Goal: Transaction & Acquisition: Purchase product/service

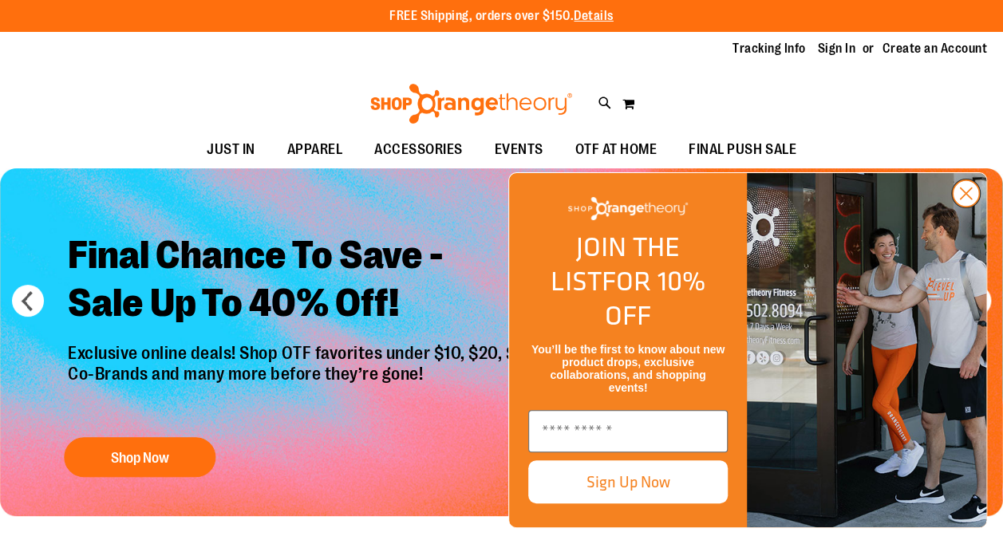
click at [966, 207] on circle "Close dialog" at bounding box center [965, 193] width 26 height 26
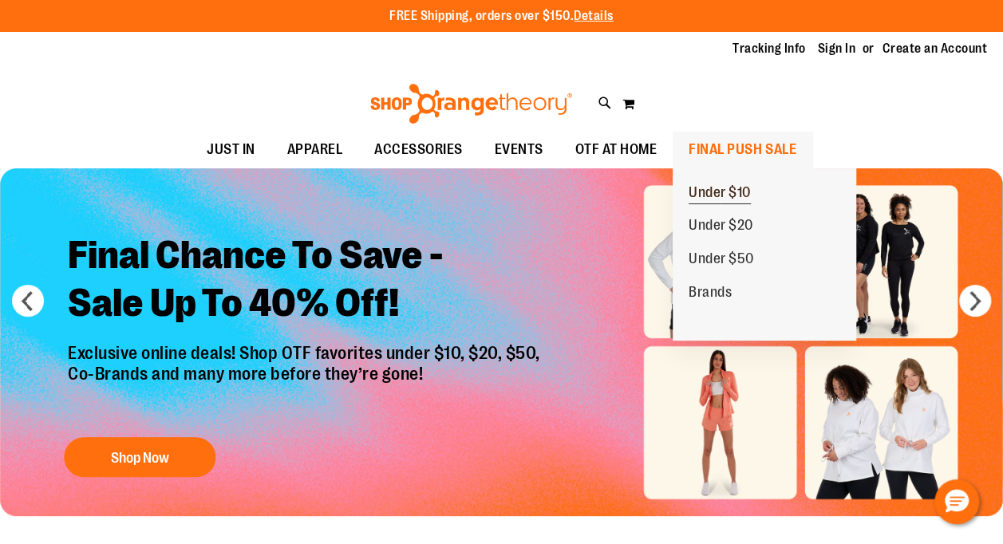
click at [732, 195] on span "Under $10" at bounding box center [719, 194] width 62 height 20
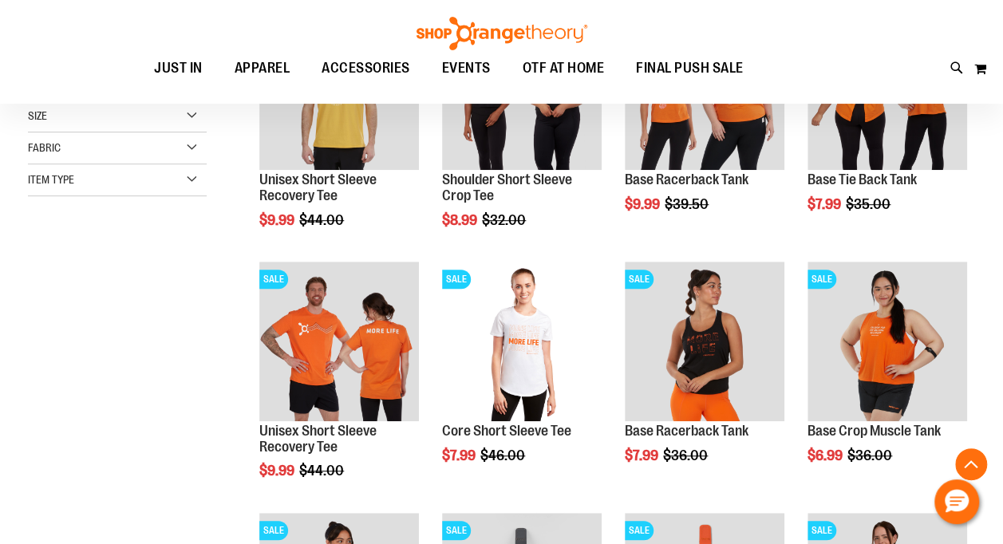
scroll to position [319, 0]
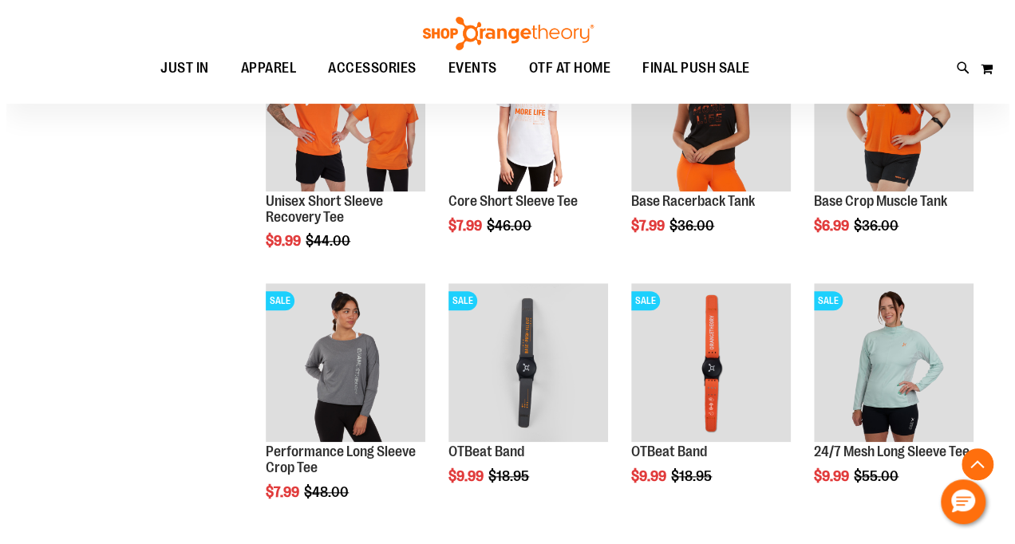
scroll to position [558, 0]
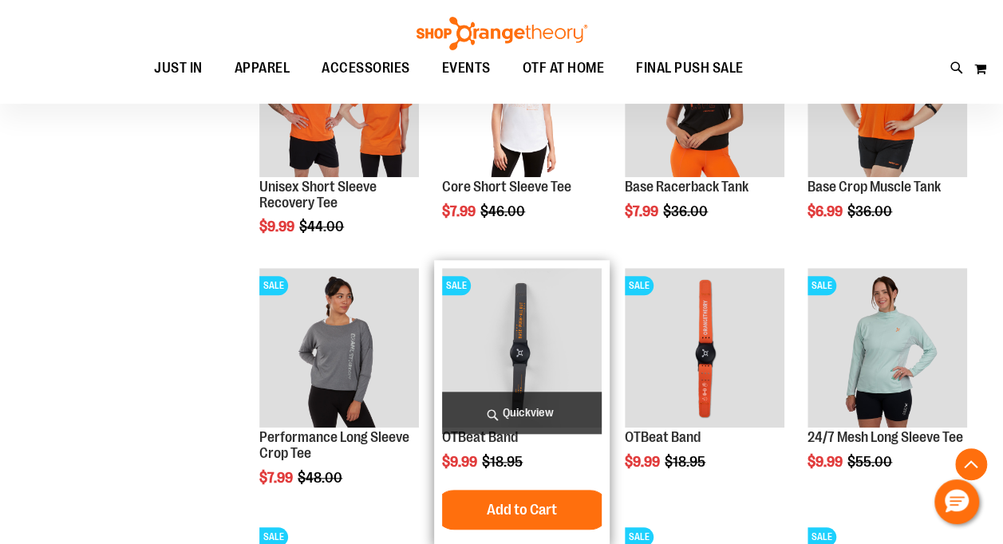
click at [525, 404] on span "Quickview" at bounding box center [522, 413] width 160 height 42
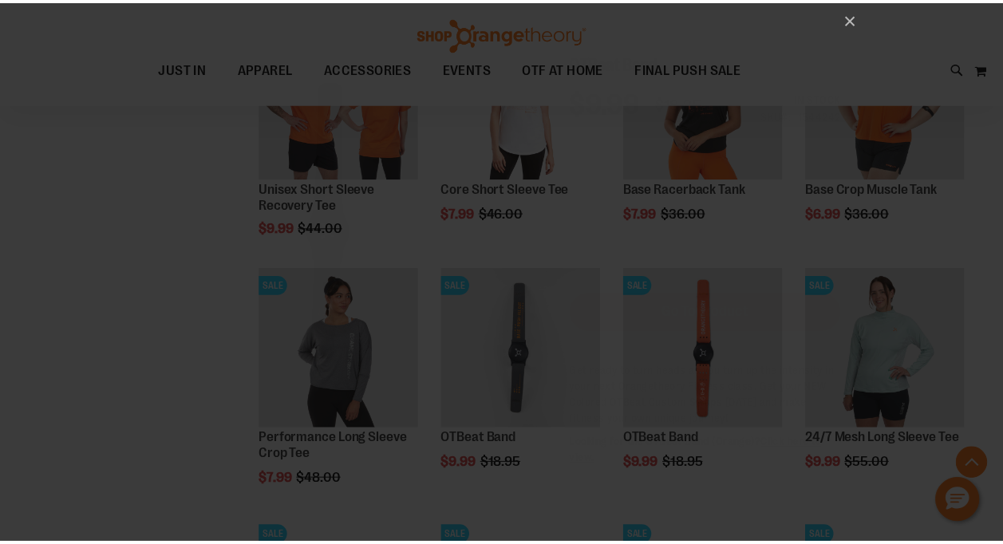
scroll to position [0, 0]
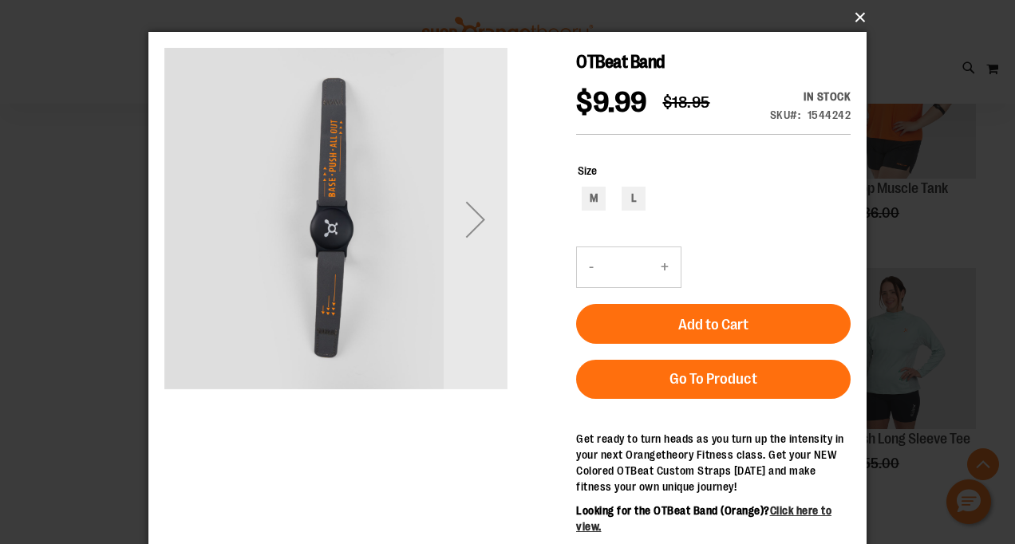
click at [852, 19] on button "×" at bounding box center [512, 17] width 718 height 35
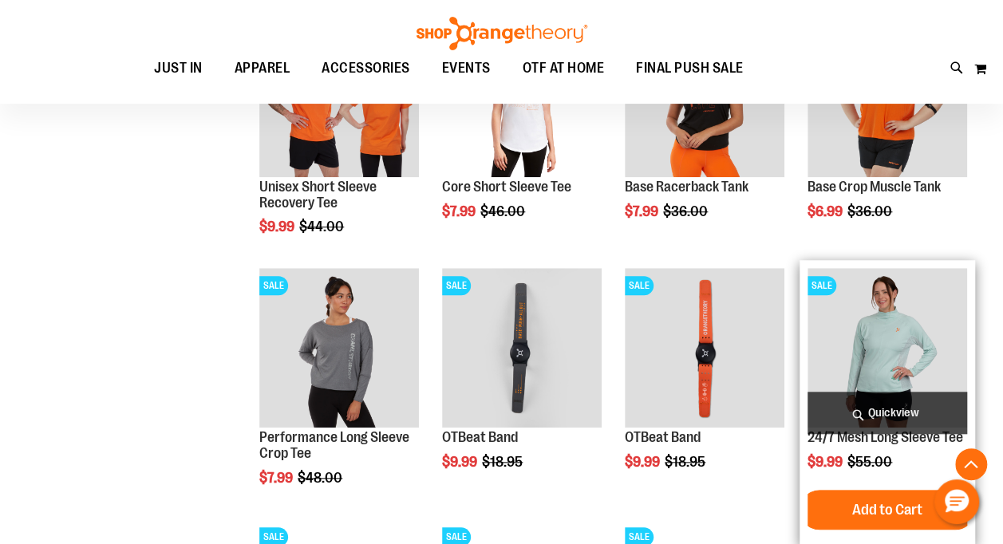
click at [901, 333] on img "product" at bounding box center [887, 348] width 160 height 160
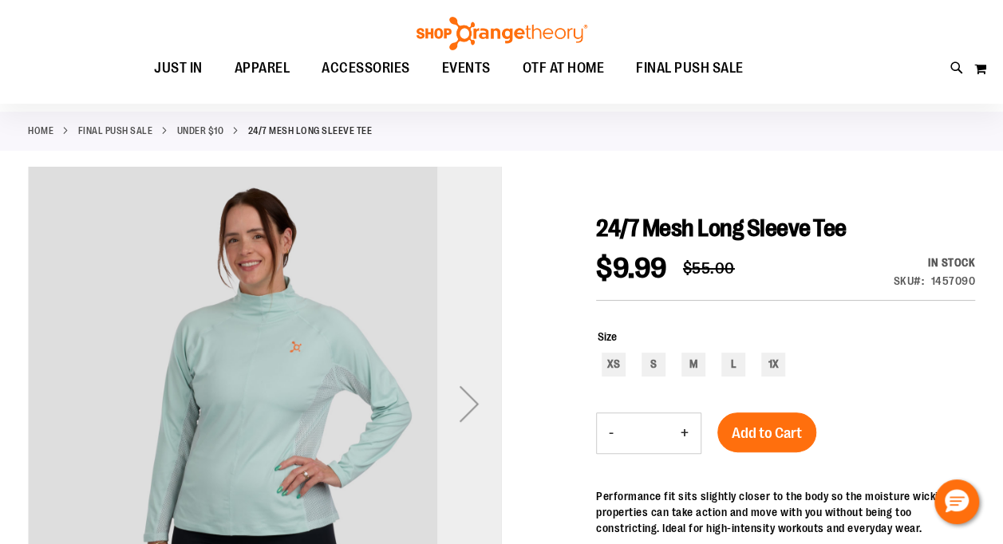
scroll to position [80, 0]
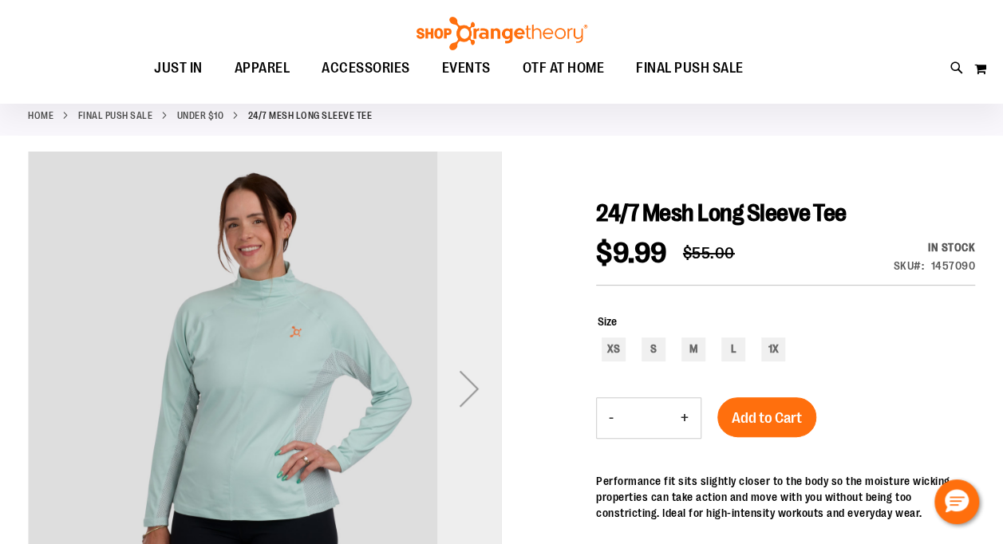
click at [471, 380] on div "Next" at bounding box center [469, 389] width 64 height 64
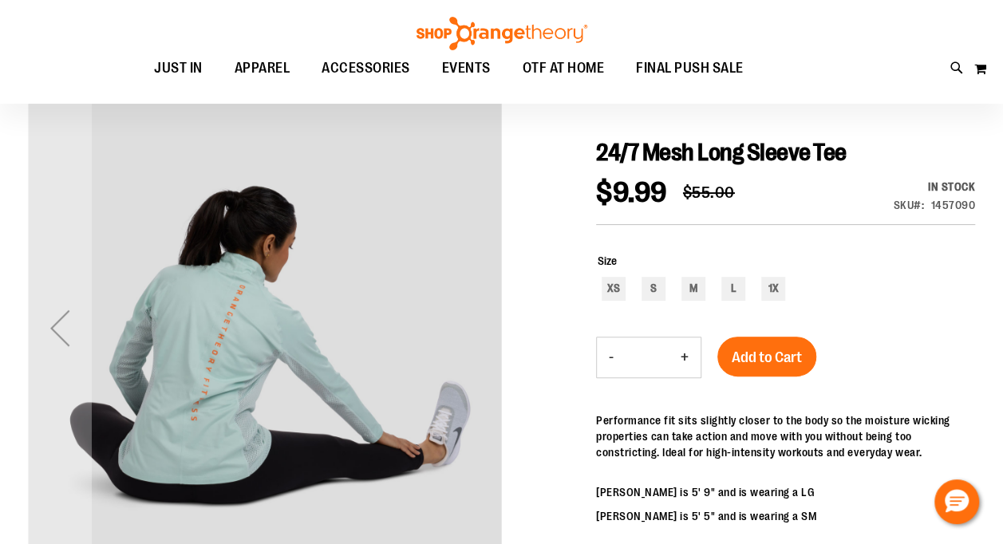
scroll to position [160, 0]
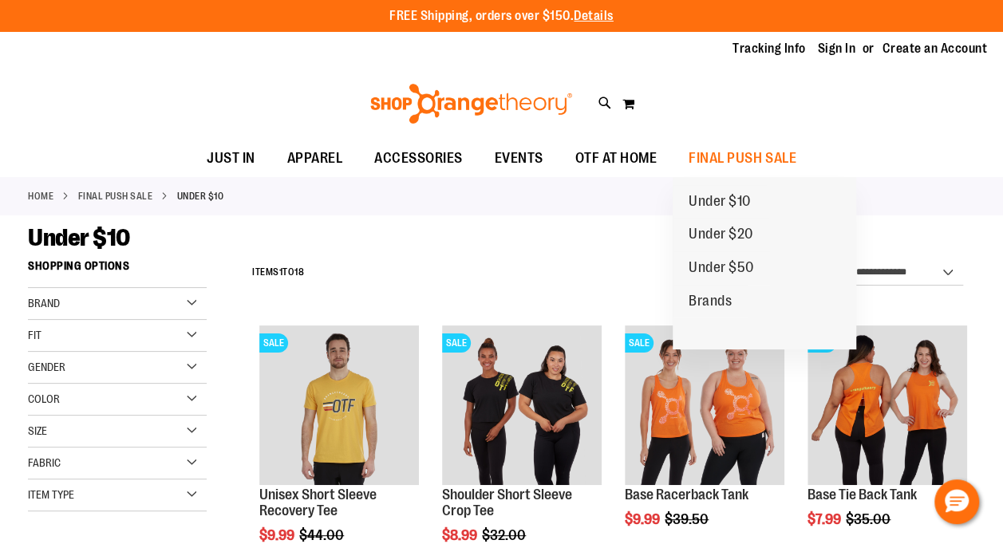
click at [739, 233] on span "Under $20" at bounding box center [720, 236] width 65 height 20
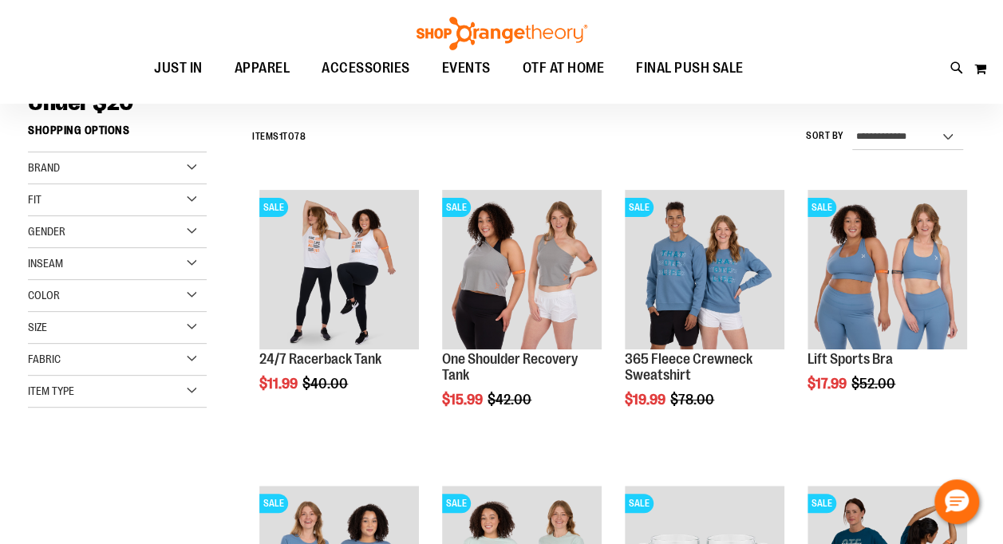
scroll to position [160, 0]
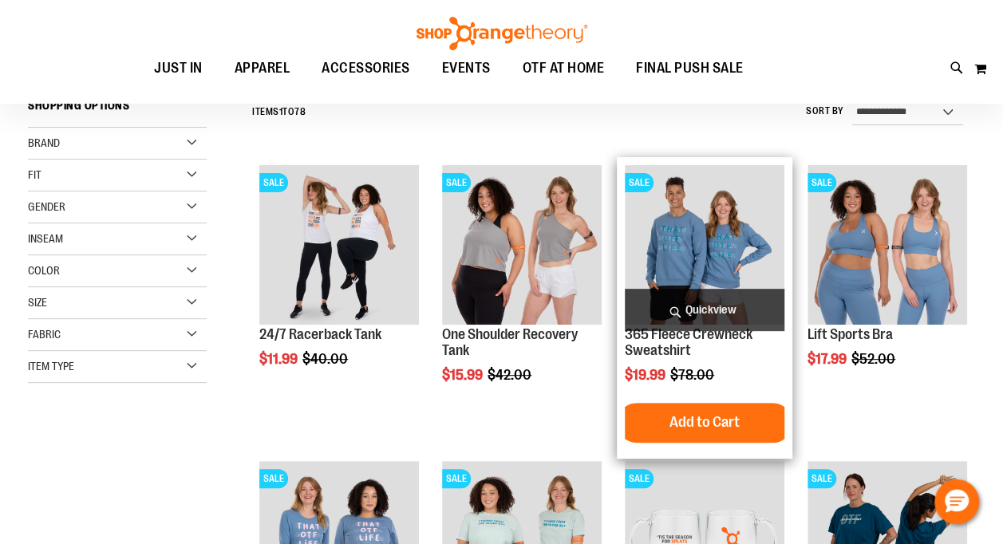
click at [712, 249] on img "product" at bounding box center [705, 245] width 160 height 160
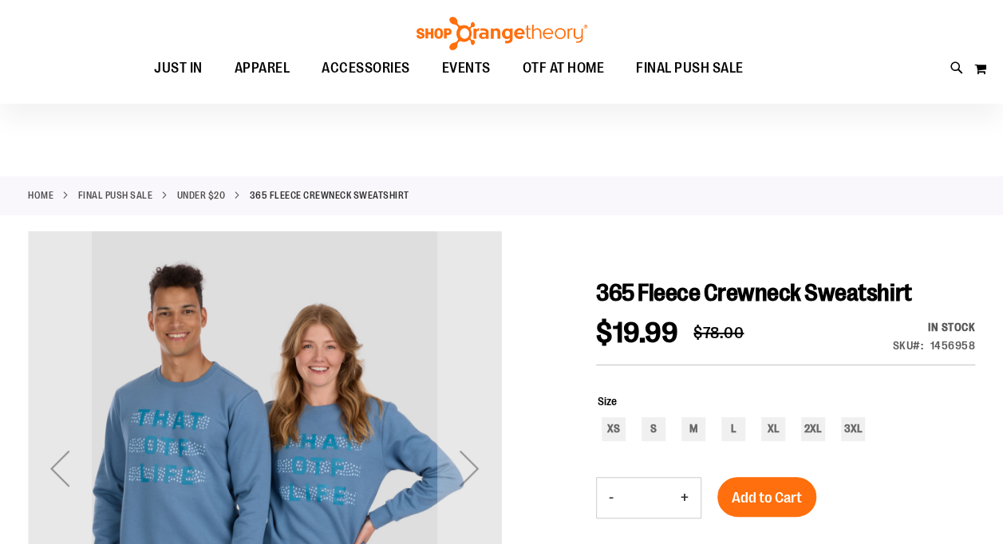
scroll to position [80, 0]
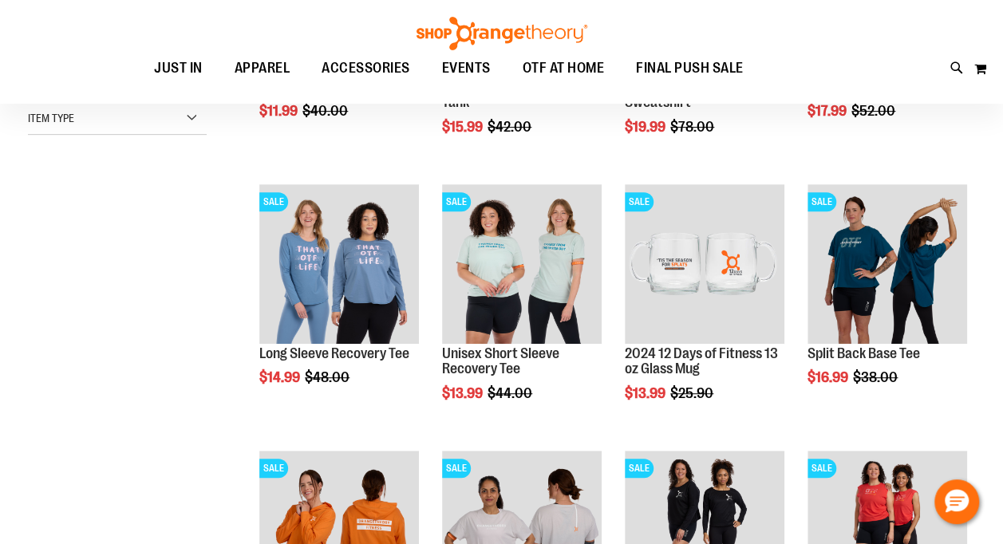
scroll to position [238, 0]
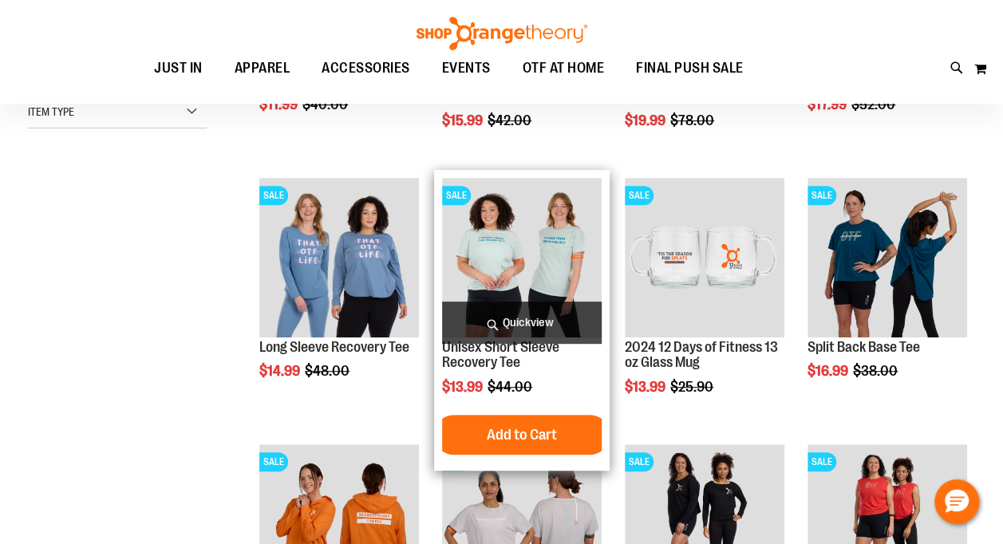
click at [541, 258] on img "product" at bounding box center [522, 258] width 160 height 160
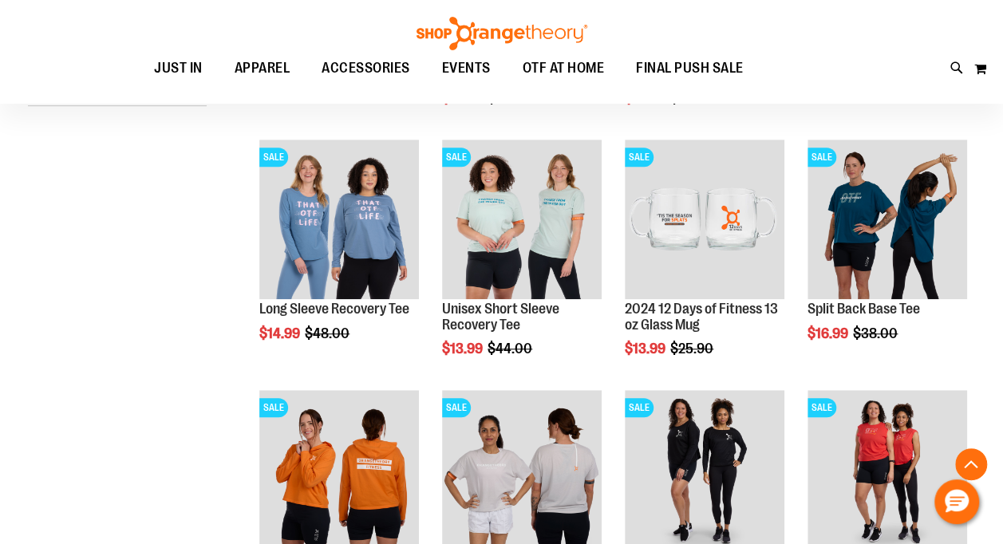
scroll to position [414, 0]
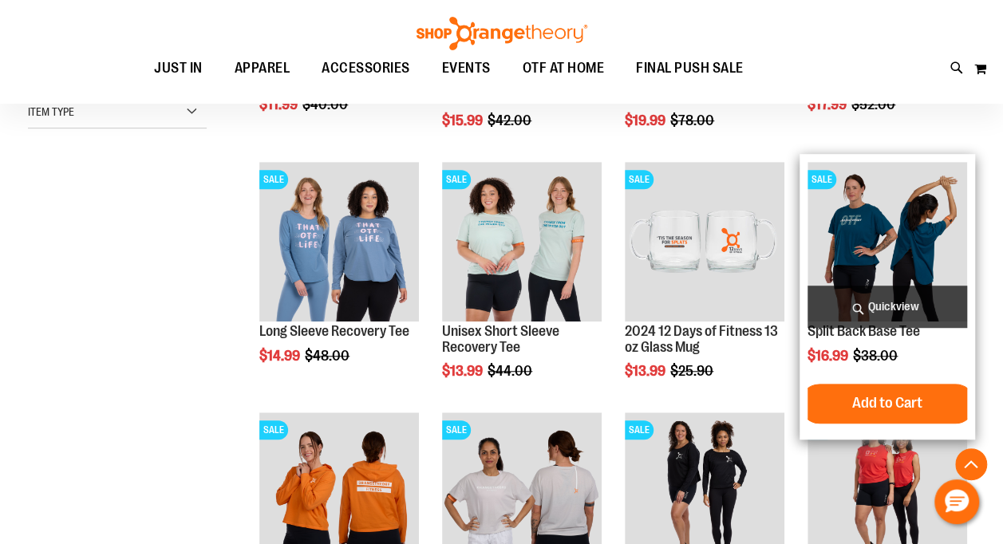
click at [879, 234] on img "product" at bounding box center [887, 242] width 160 height 160
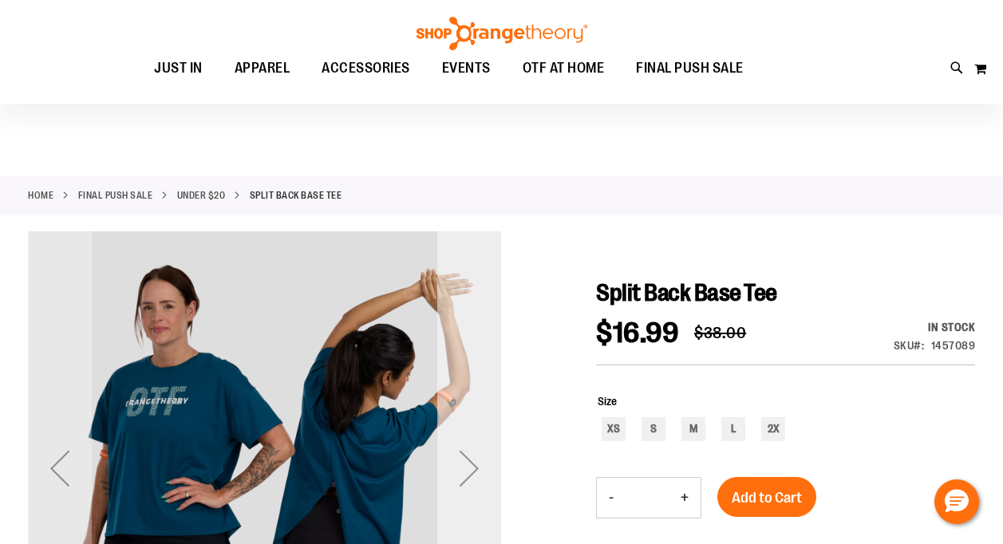
scroll to position [80, 0]
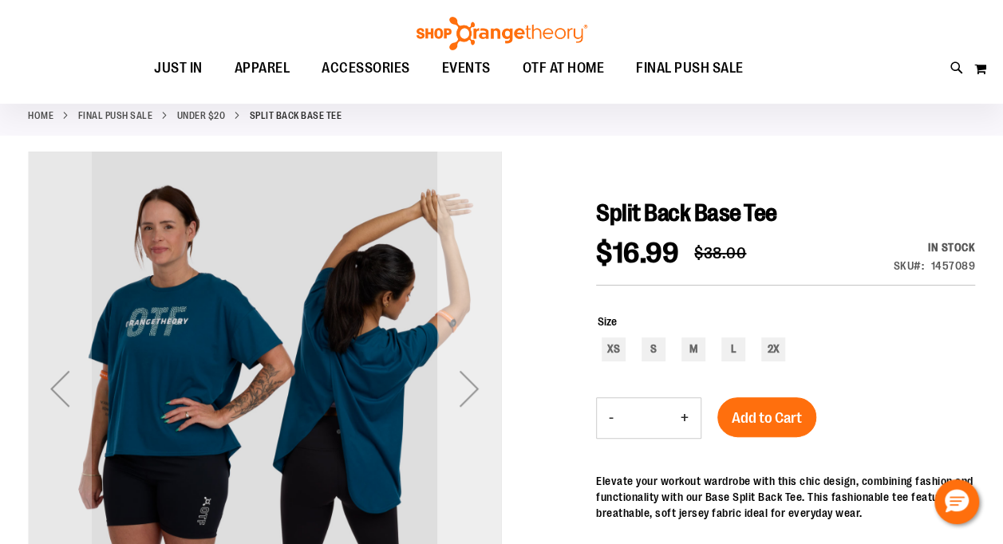
click at [471, 389] on div "Next" at bounding box center [469, 389] width 64 height 64
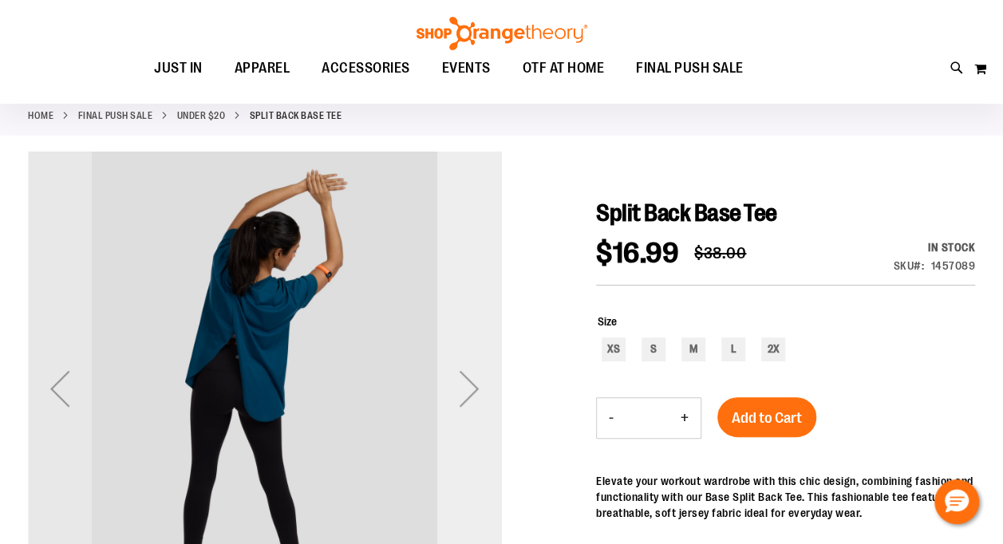
click at [471, 389] on div "Next" at bounding box center [469, 389] width 64 height 64
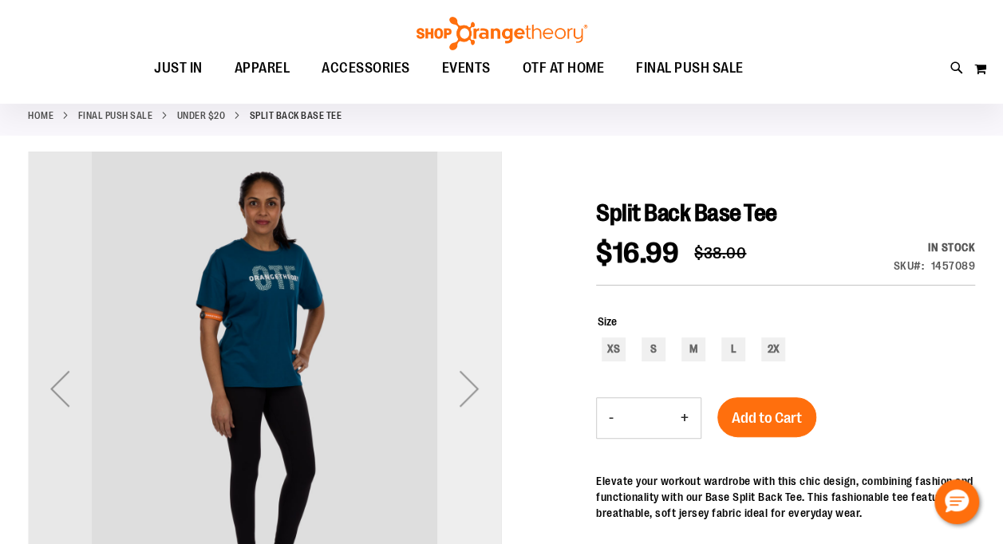
click at [471, 389] on div "Next" at bounding box center [469, 389] width 64 height 64
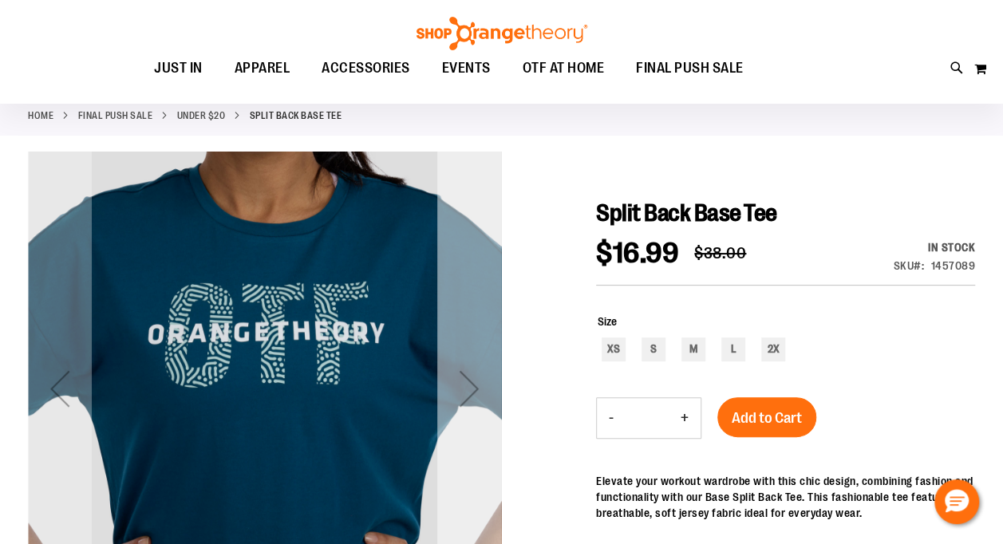
click at [471, 389] on div "Next" at bounding box center [469, 389] width 64 height 64
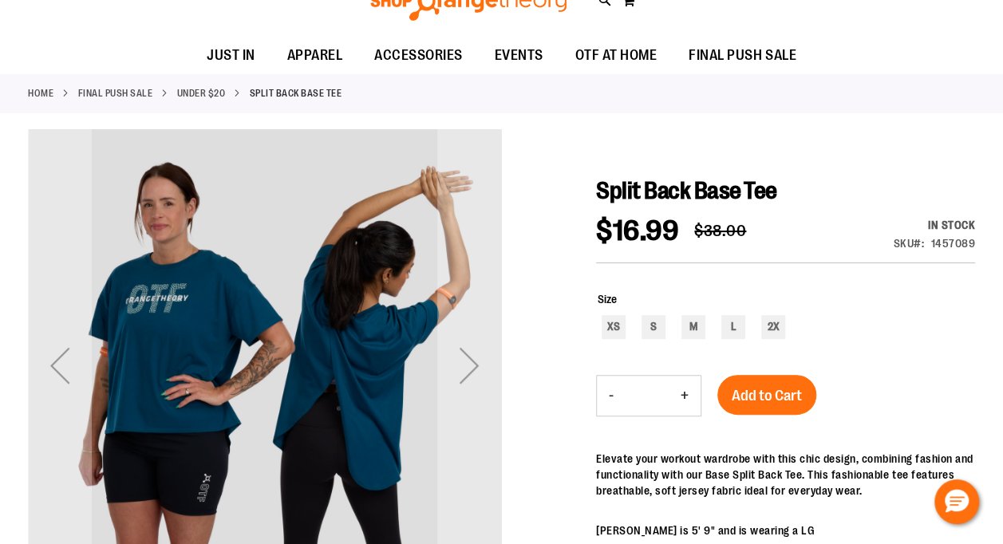
scroll to position [160, 0]
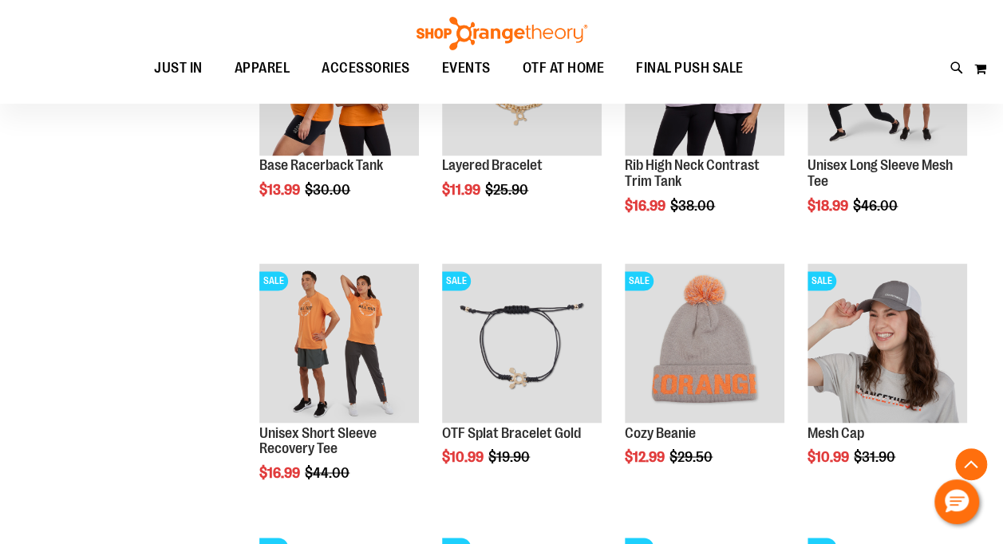
scroll to position [1132, 0]
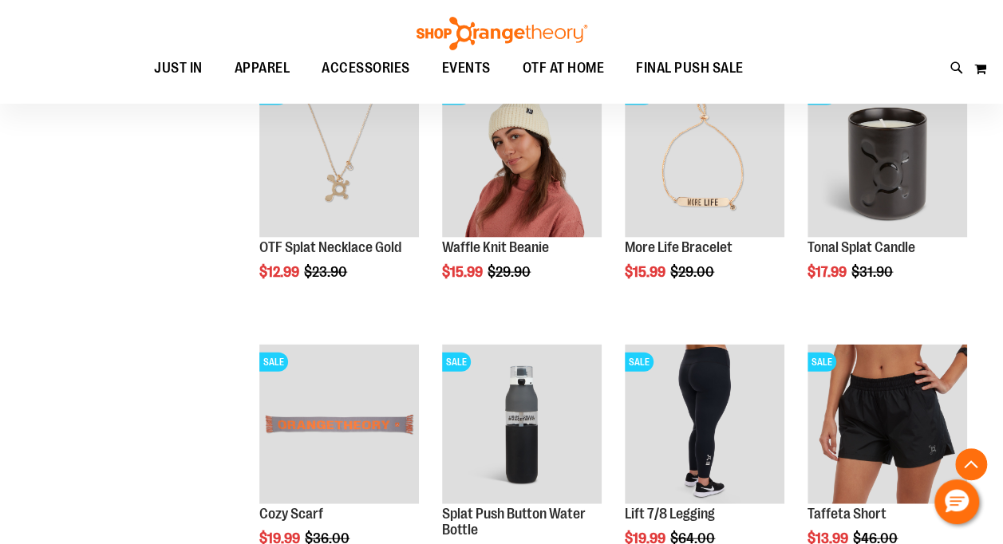
scroll to position [1770, 0]
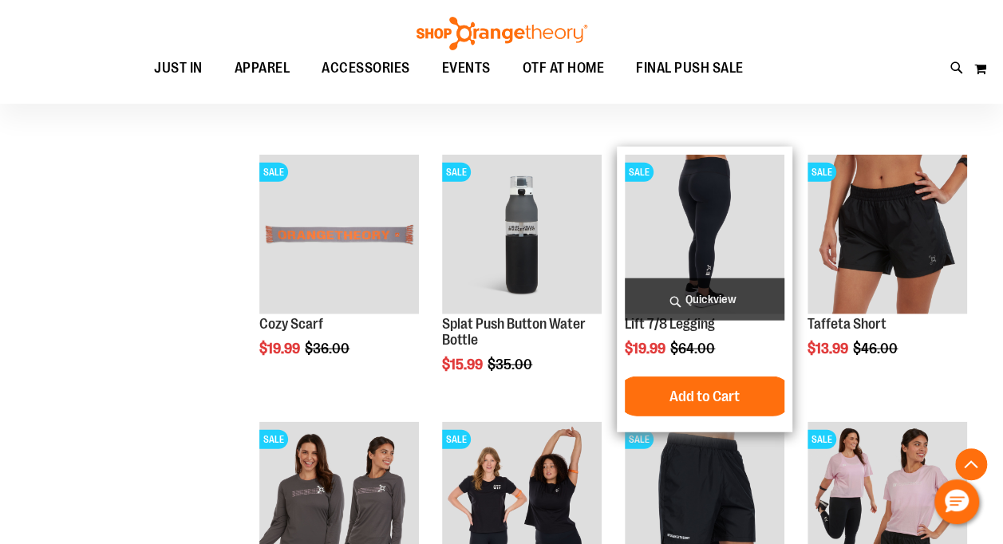
click at [724, 226] on img "product" at bounding box center [705, 235] width 160 height 160
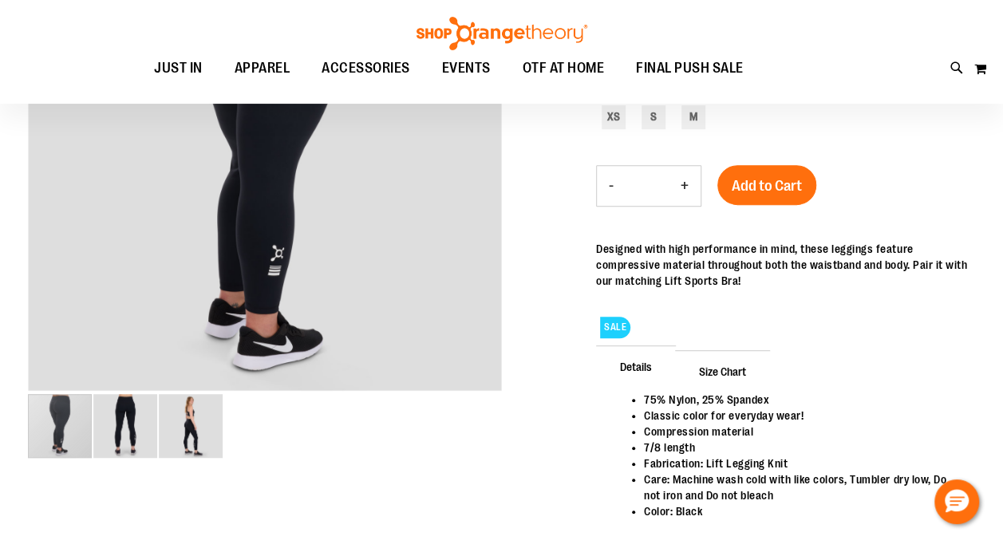
scroll to position [160, 0]
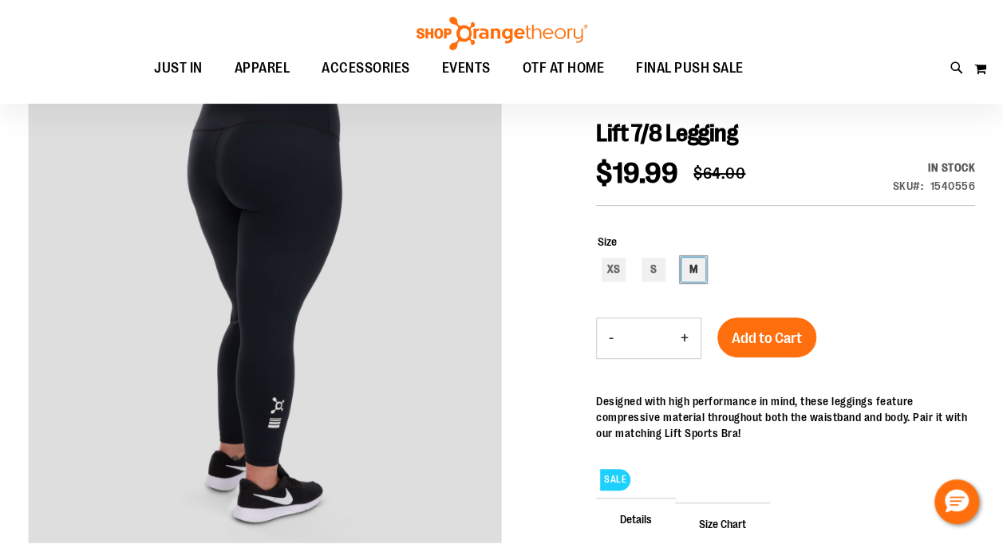
click at [692, 280] on div "M" at bounding box center [693, 270] width 24 height 24
type input "***"
click at [759, 335] on span "Add to Cart" at bounding box center [766, 338] width 70 height 18
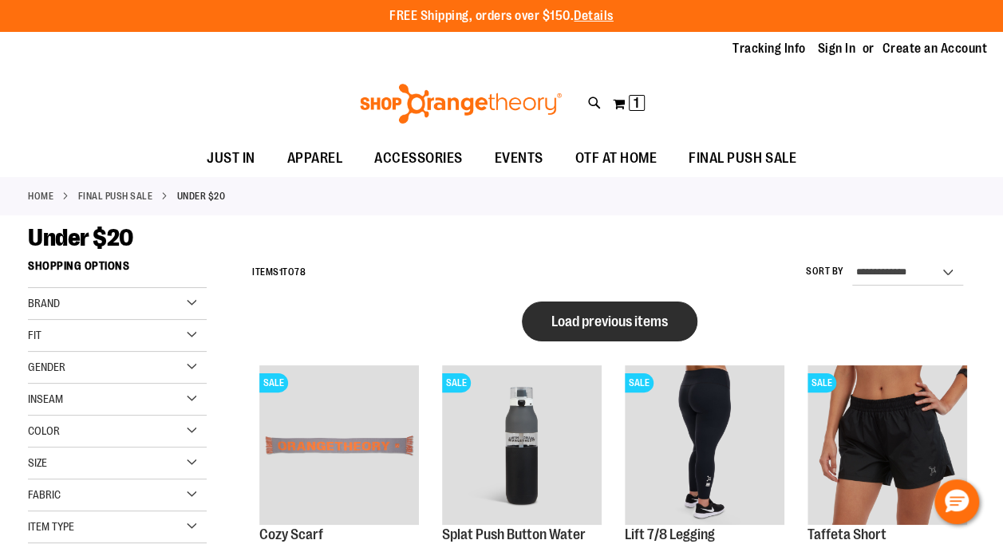
click at [607, 321] on span "Load previous items" at bounding box center [609, 321] width 116 height 16
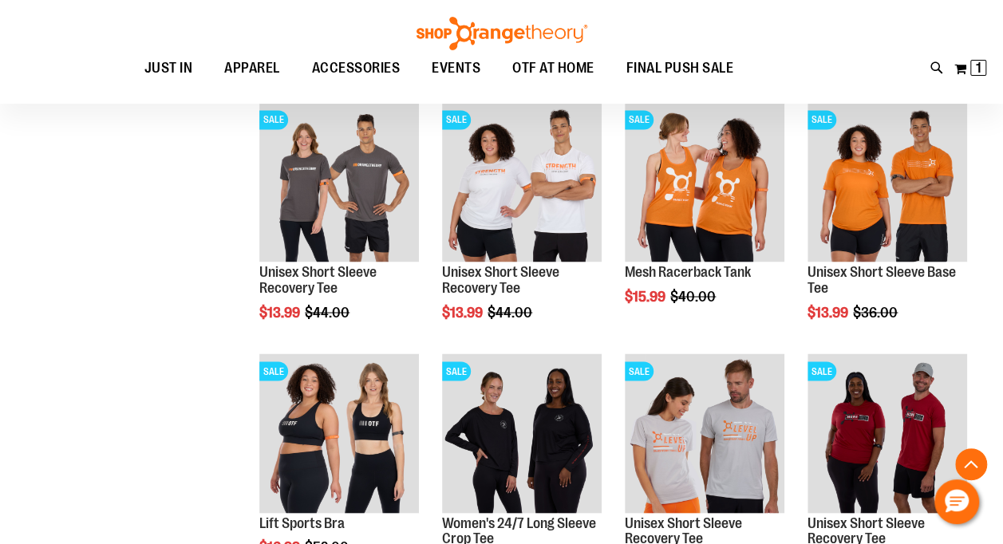
scroll to position [1354, 0]
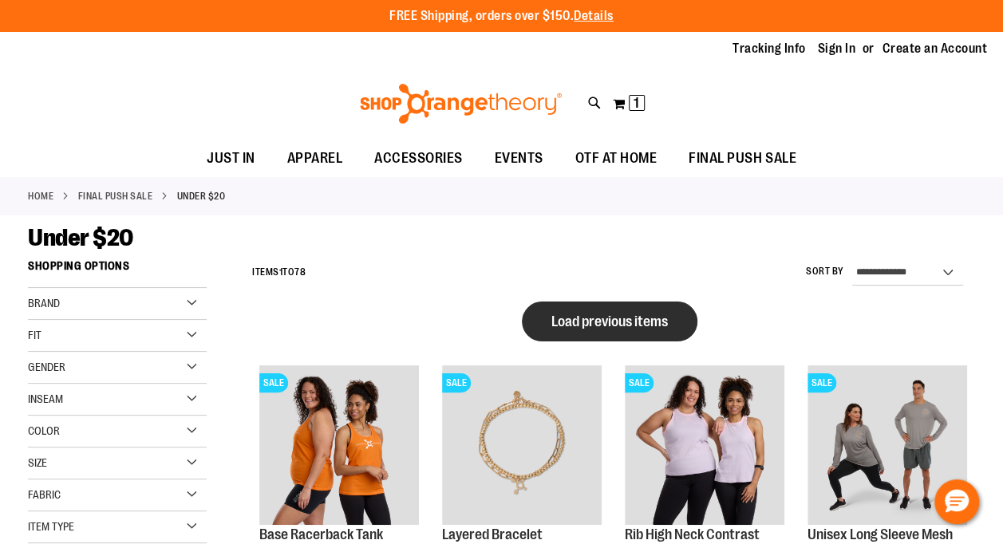
click at [585, 319] on span "Load previous items" at bounding box center [609, 321] width 116 height 16
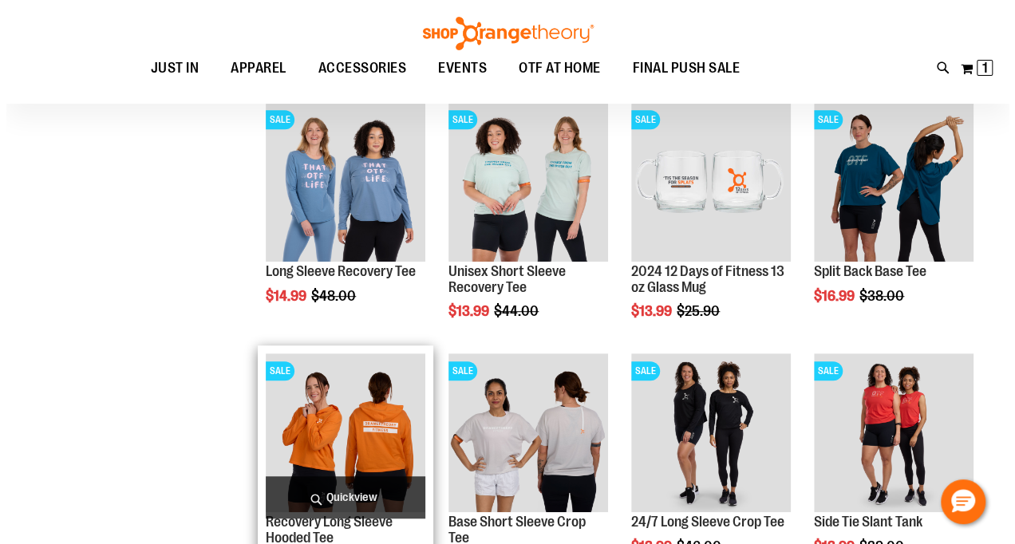
scroll to position [317, 0]
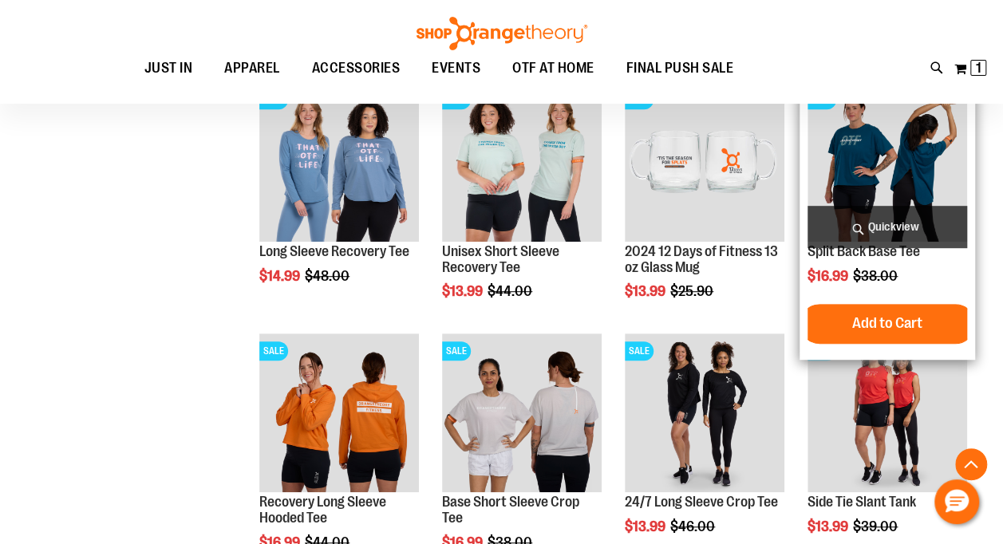
click at [883, 221] on span "Quickview" at bounding box center [887, 227] width 160 height 42
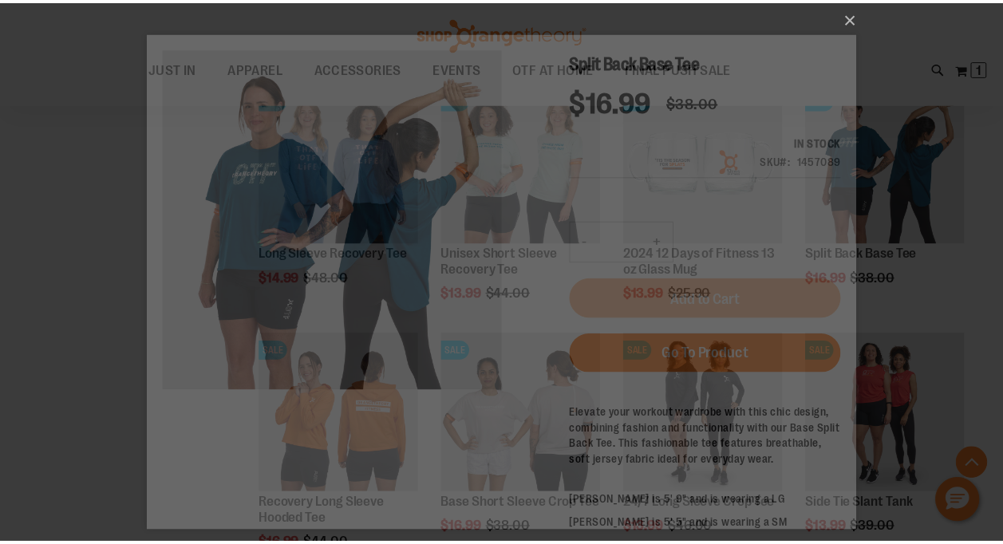
scroll to position [0, 0]
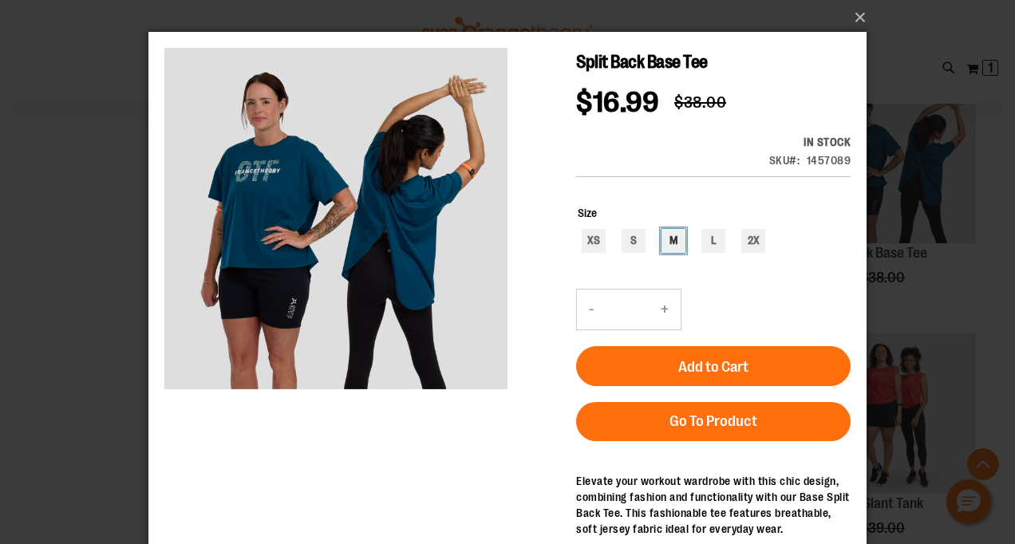
click at [676, 229] on div "M" at bounding box center [673, 241] width 24 height 24
type input "***"
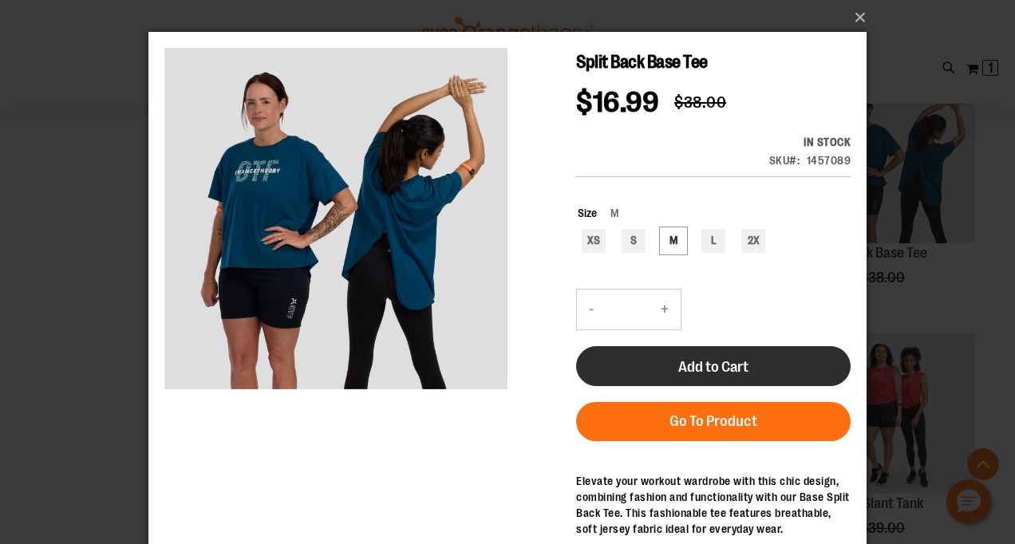
click at [734, 358] on span "Add to Cart" at bounding box center [713, 367] width 70 height 18
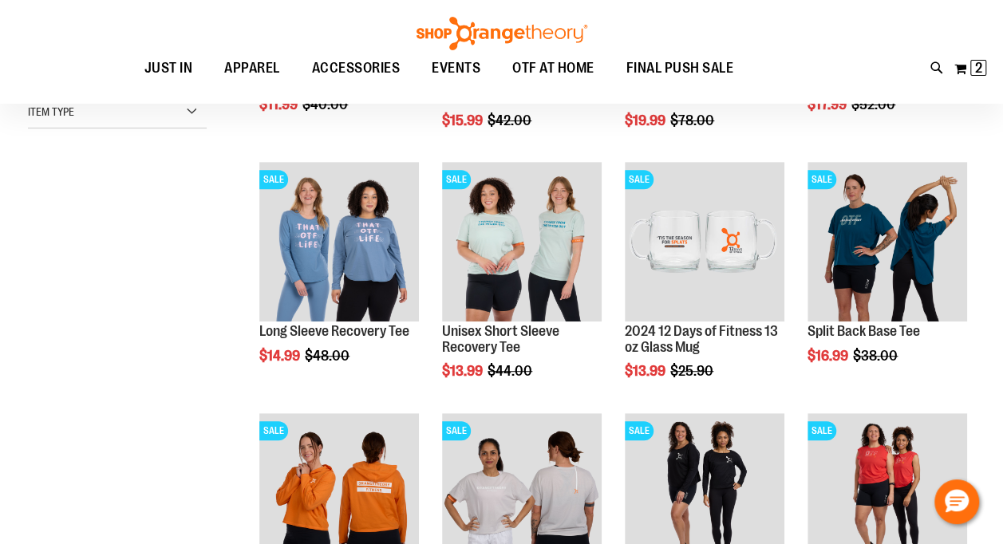
scroll to position [238, 0]
